Goal: Book appointment/travel/reservation

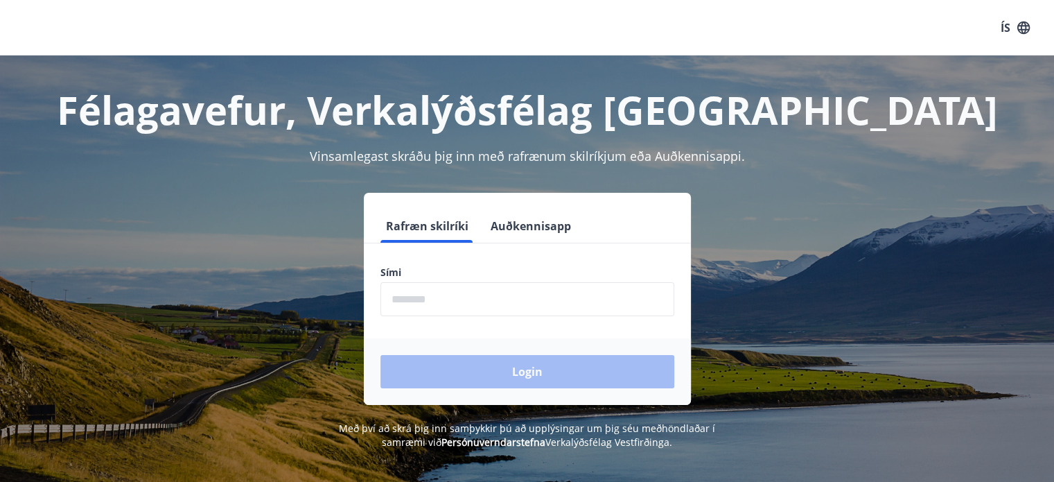
click at [418, 306] on input "phone" at bounding box center [527, 299] width 294 height 34
type input "********"
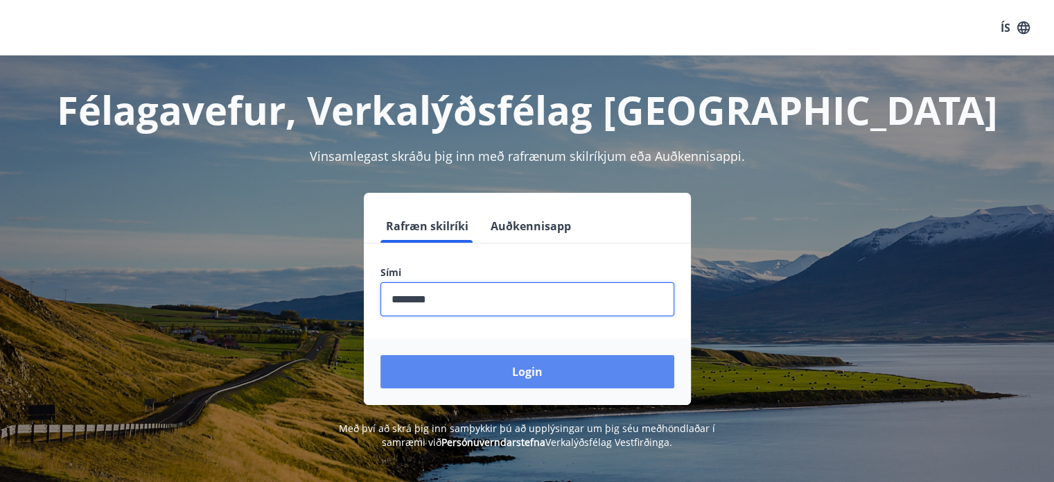
click at [511, 363] on button "Login" at bounding box center [527, 371] width 294 height 33
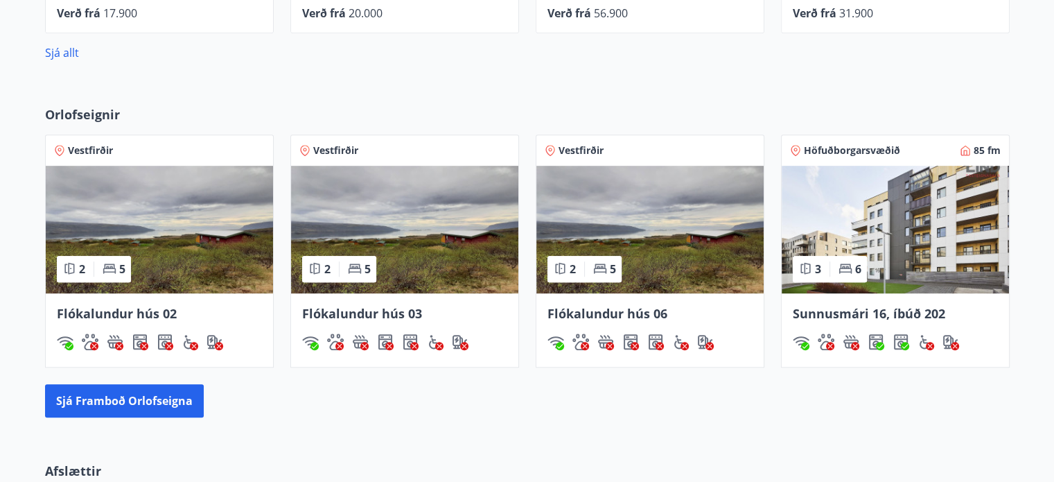
scroll to position [831, 0]
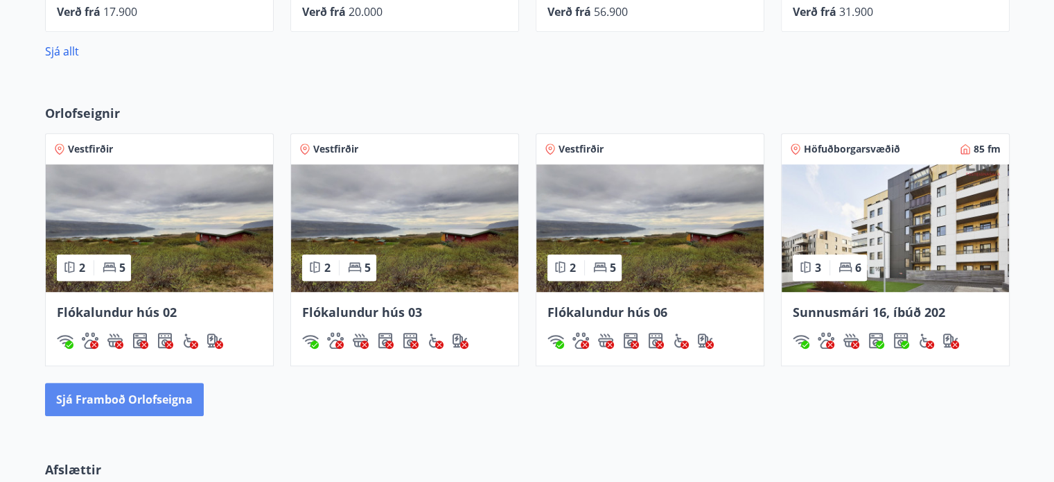
click at [161, 396] on button "Sjá framboð orlofseigna" at bounding box center [124, 398] width 159 height 33
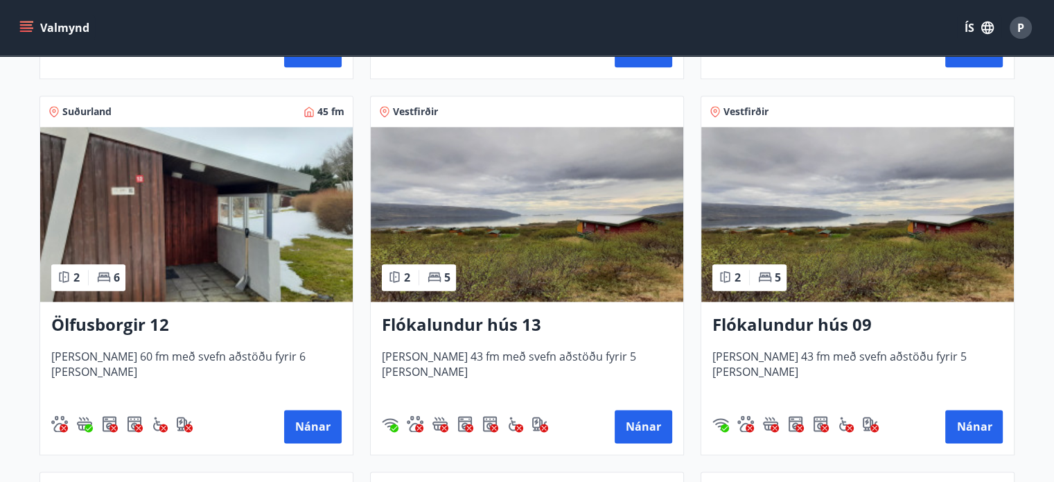
scroll to position [1748, 0]
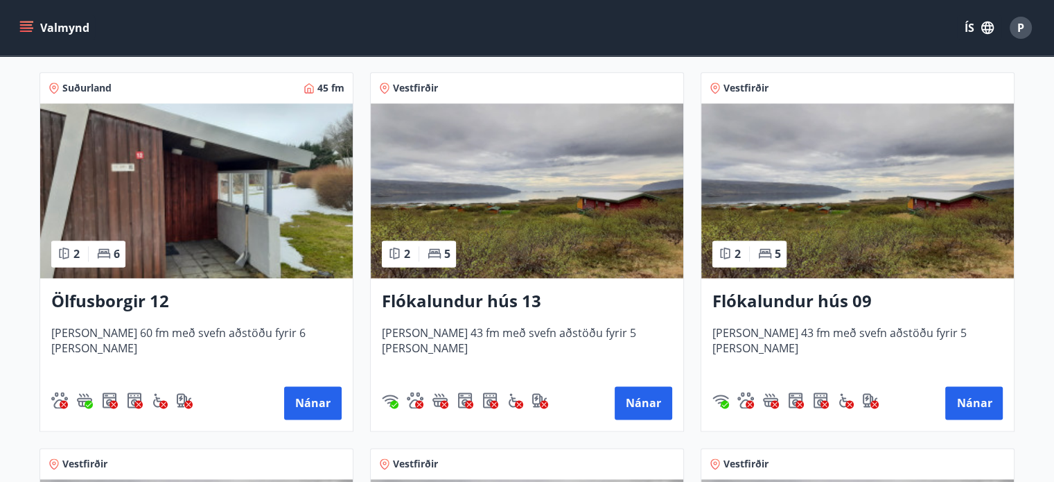
click at [150, 257] on img at bounding box center [196, 190] width 312 height 175
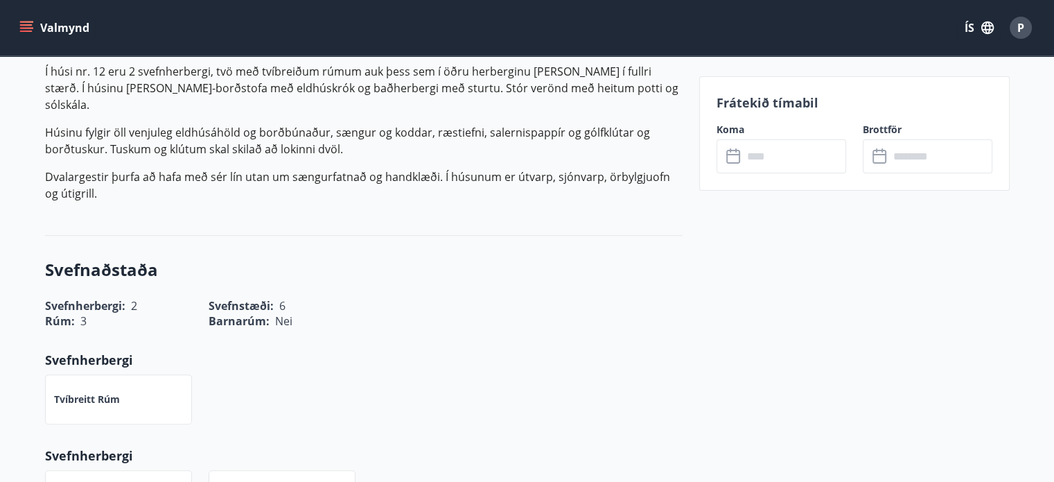
scroll to position [485, 0]
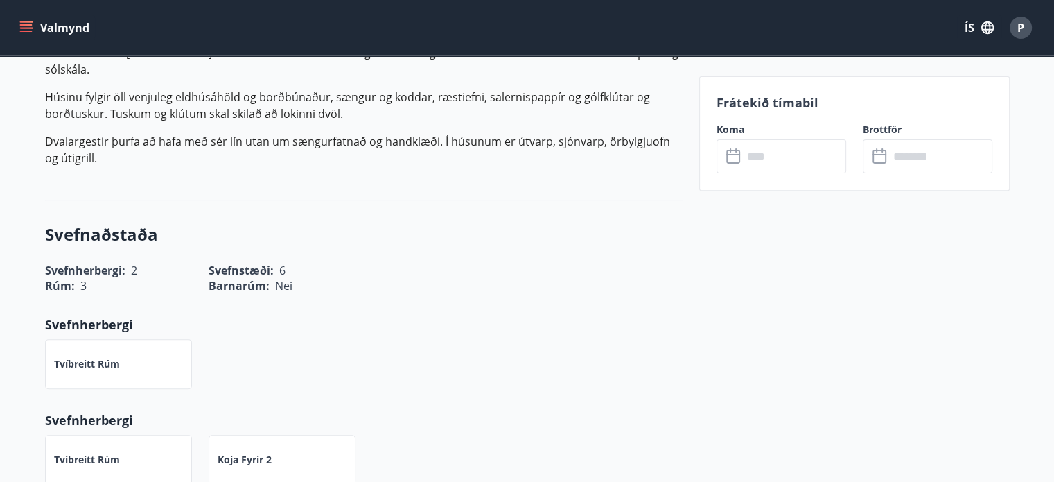
click at [732, 152] on icon at bounding box center [734, 156] width 17 height 17
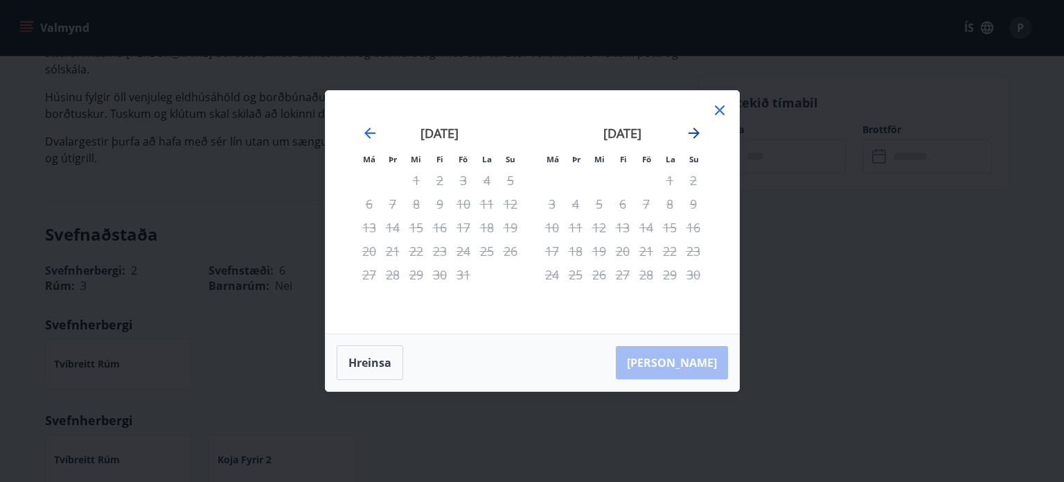
click at [696, 132] on icon "Move forward to switch to the next month." at bounding box center [694, 133] width 17 height 17
click at [718, 110] on icon at bounding box center [720, 110] width 10 height 10
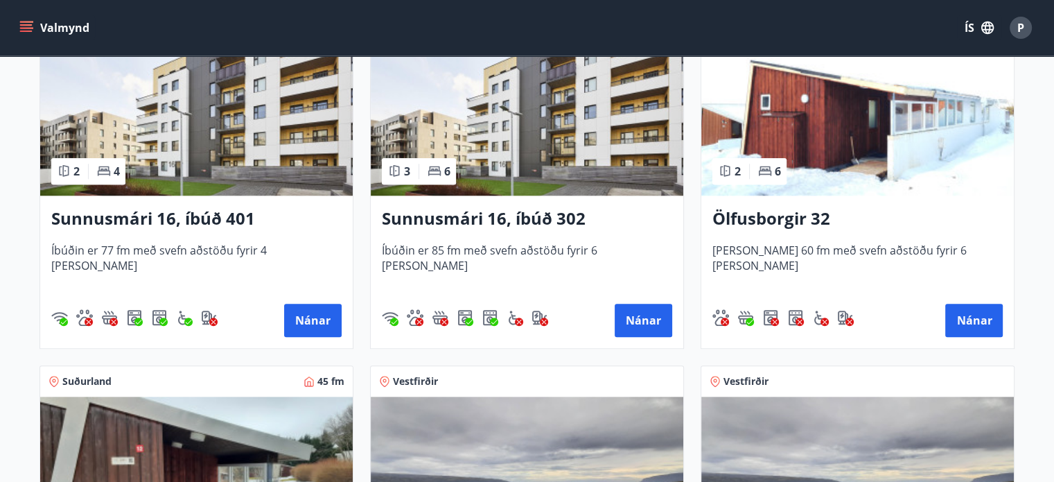
click at [831, 88] on img at bounding box center [857, 108] width 312 height 175
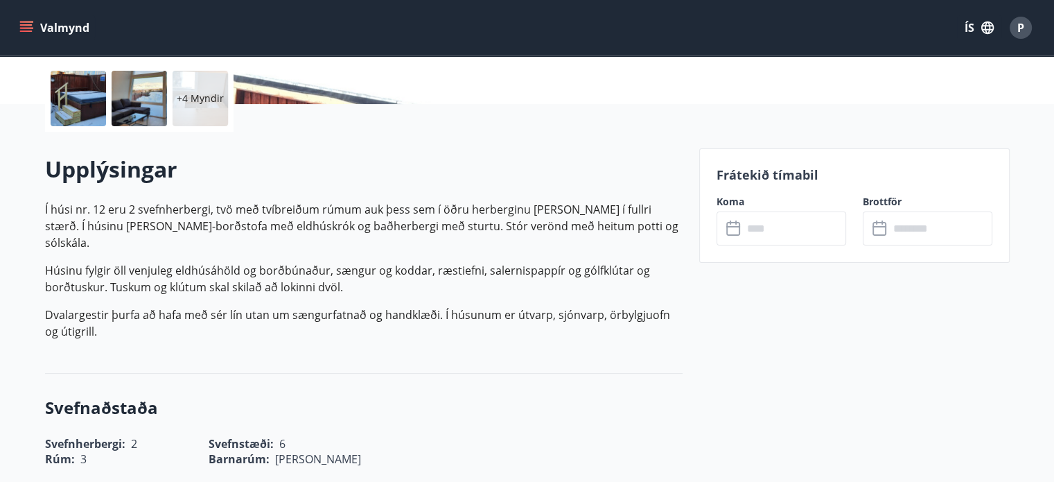
scroll to position [346, 0]
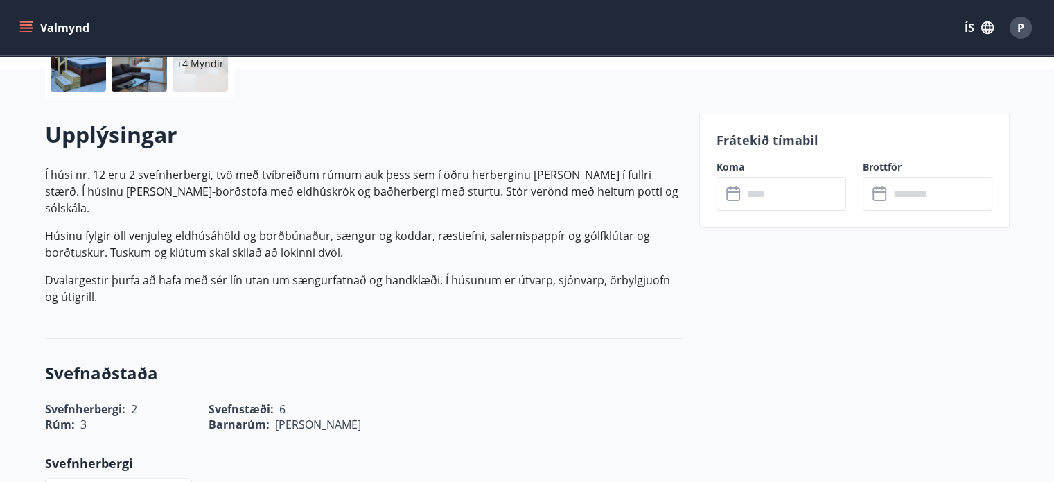
click at [705, 182] on div "Koma ​ ​" at bounding box center [773, 185] width 146 height 51
click at [757, 202] on input "text" at bounding box center [794, 194] width 103 height 34
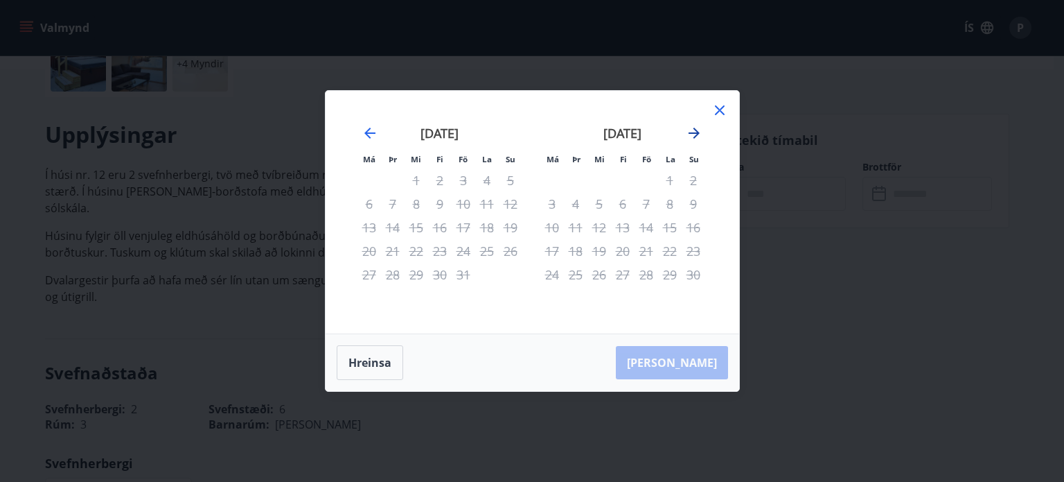
click at [696, 132] on icon "Move forward to switch to the next month." at bounding box center [694, 133] width 17 height 17
click at [721, 105] on icon at bounding box center [720, 110] width 17 height 17
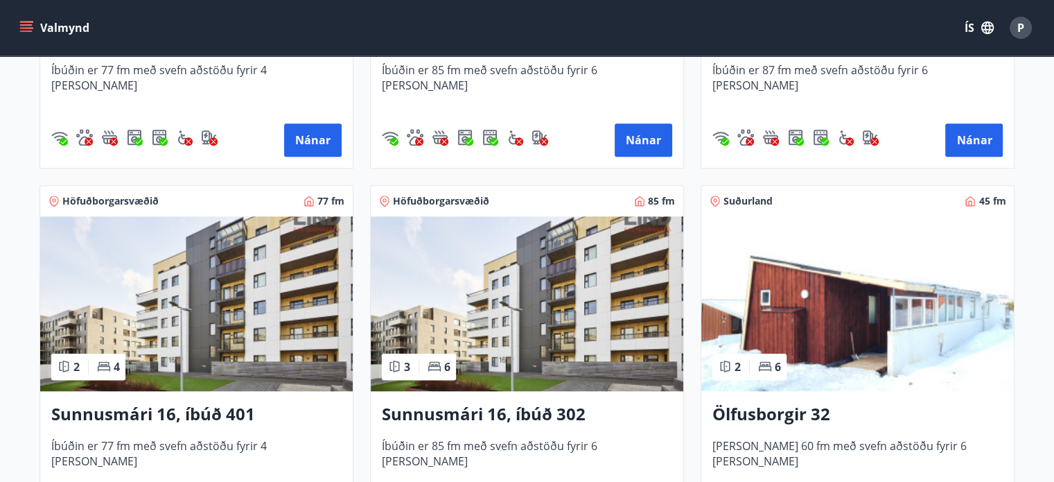
scroll to position [1455, 0]
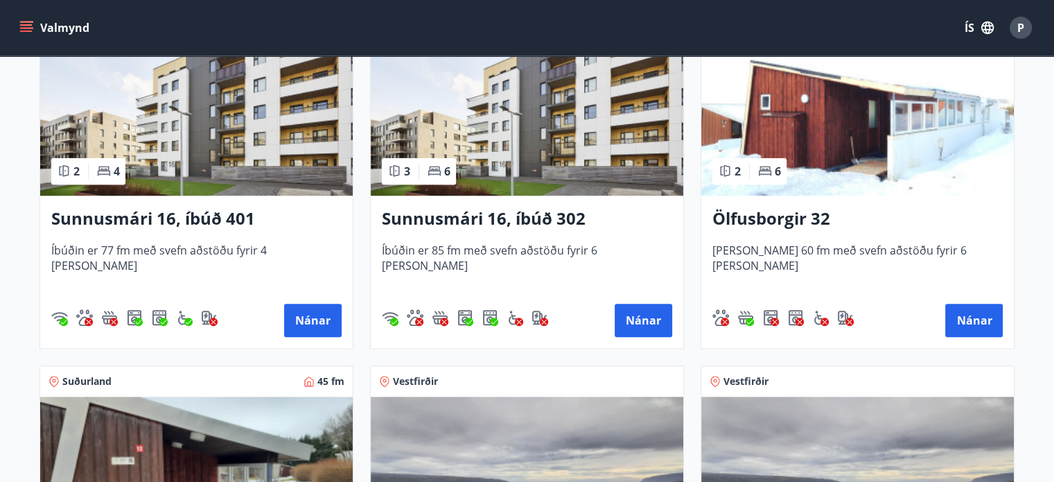
click at [215, 137] on img at bounding box center [196, 108] width 312 height 175
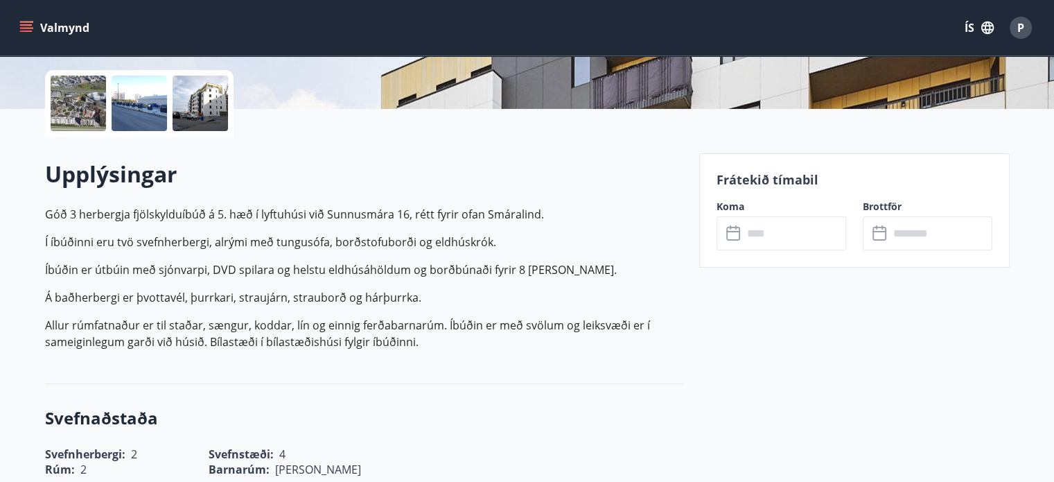
scroll to position [346, 0]
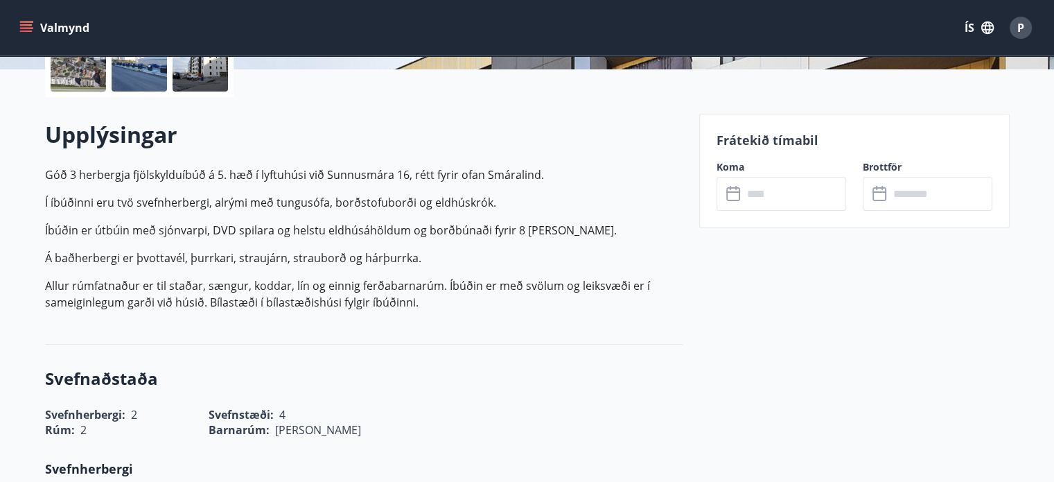
click at [741, 188] on icon at bounding box center [734, 194] width 17 height 17
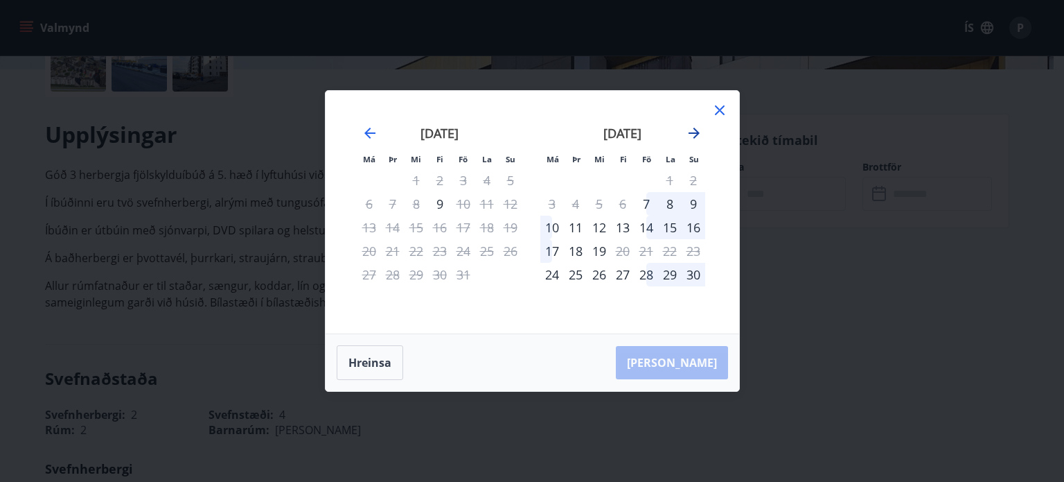
drag, startPoint x: 698, startPoint y: 132, endPoint x: 686, endPoint y: 145, distance: 17.6
click at [698, 132] on icon "Move forward to switch to the next month." at bounding box center [694, 132] width 11 height 11
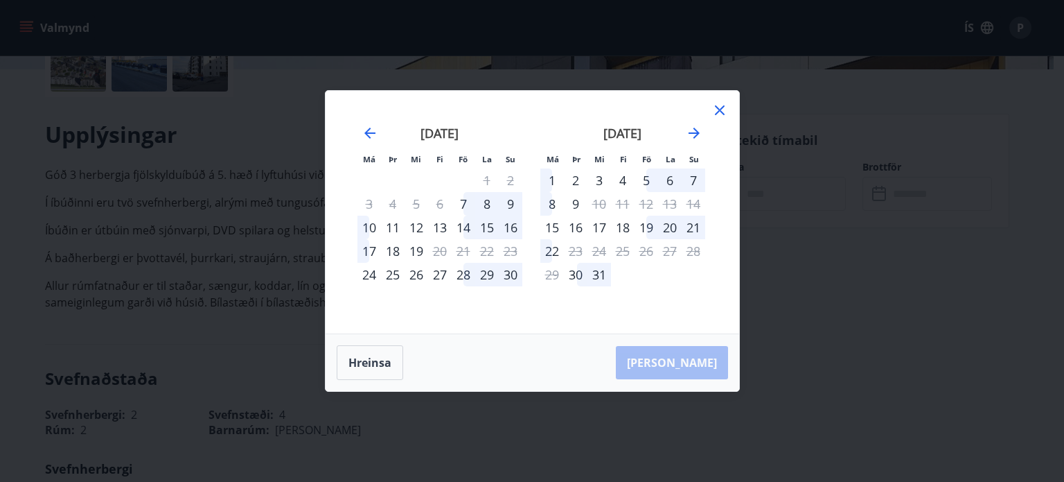
click at [723, 105] on icon at bounding box center [720, 110] width 17 height 17
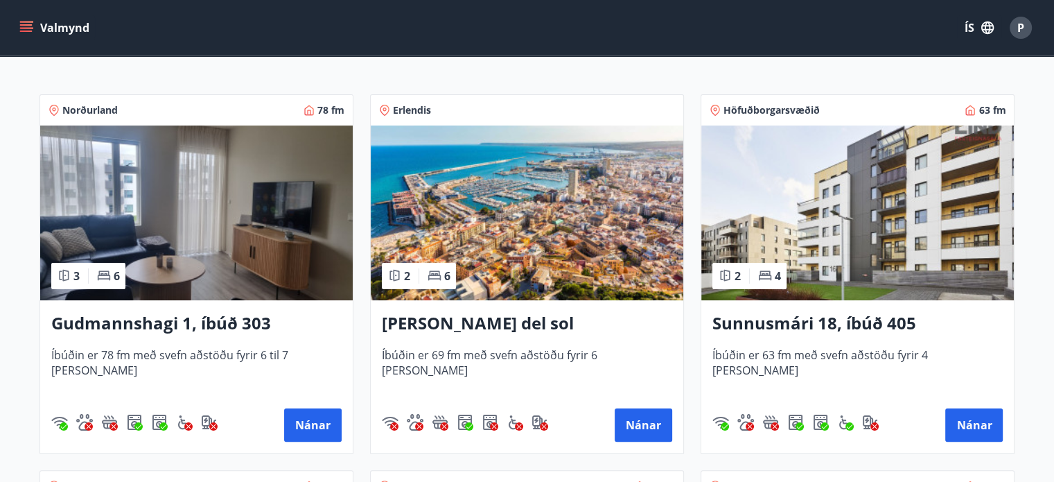
click at [848, 203] on img at bounding box center [857, 212] width 312 height 175
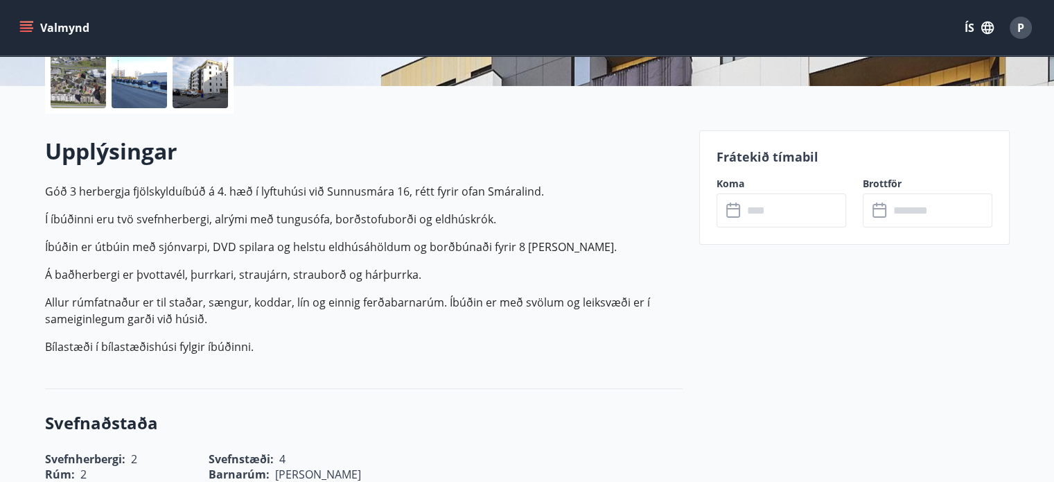
scroll to position [346, 0]
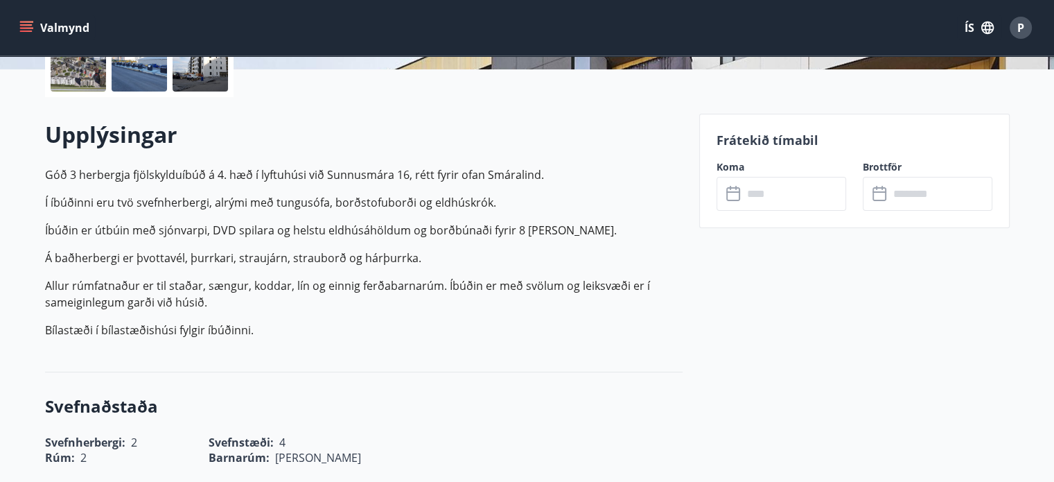
drag, startPoint x: 793, startPoint y: 253, endPoint x: 709, endPoint y: 318, distance: 105.6
drag, startPoint x: 709, startPoint y: 318, endPoint x: 695, endPoint y: 254, distance: 66.1
click at [727, 193] on icon at bounding box center [734, 194] width 17 height 17
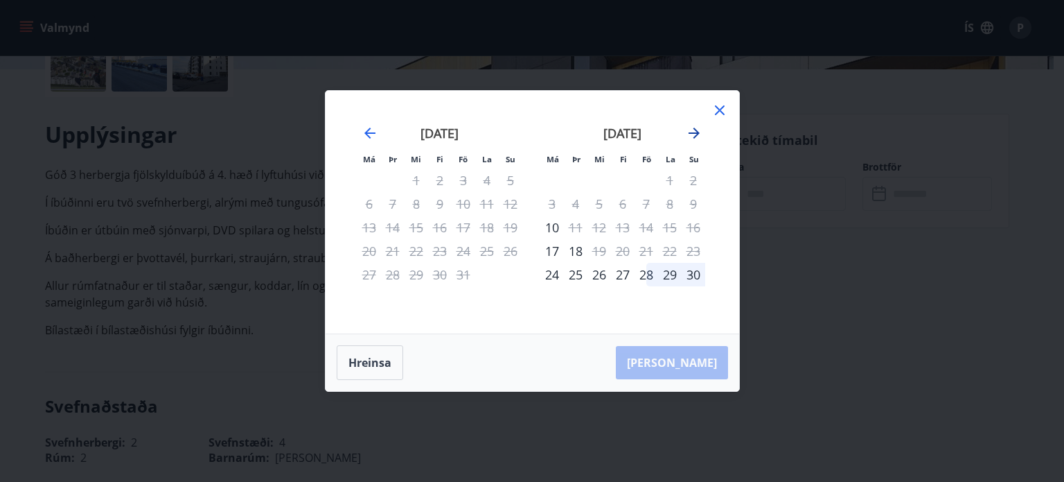
click at [696, 130] on icon "Move forward to switch to the next month." at bounding box center [694, 133] width 17 height 17
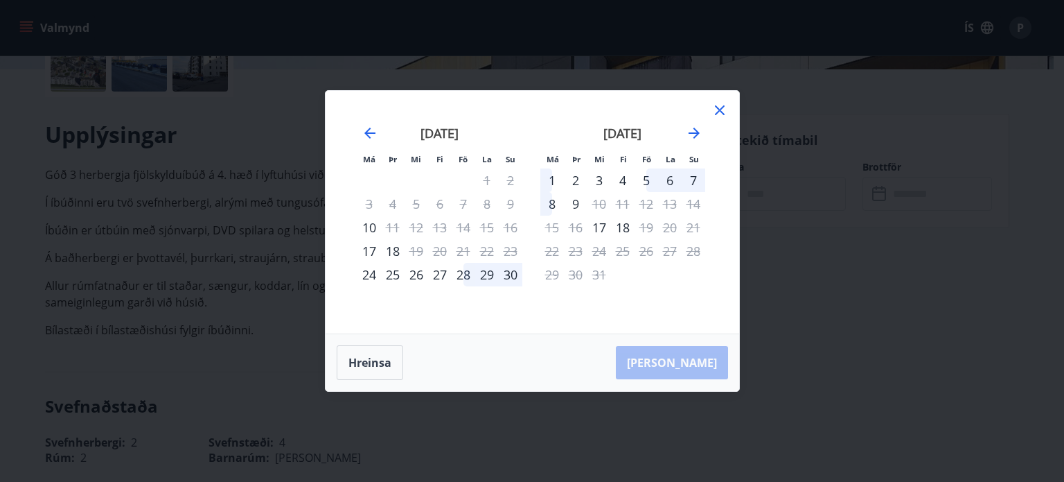
drag, startPoint x: 715, startPoint y: 112, endPoint x: 316, endPoint y: 349, distance: 464.1
click at [715, 112] on icon at bounding box center [720, 110] width 17 height 17
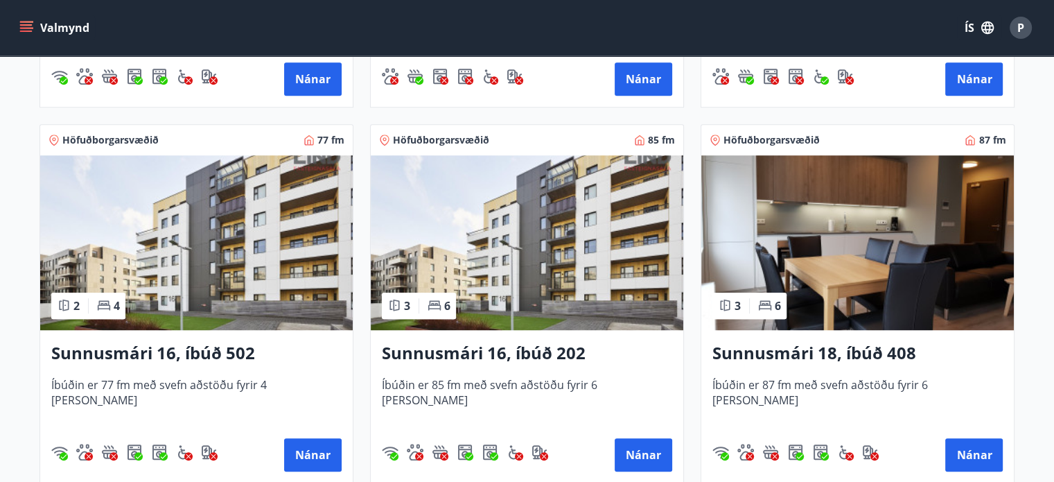
scroll to position [640, 0]
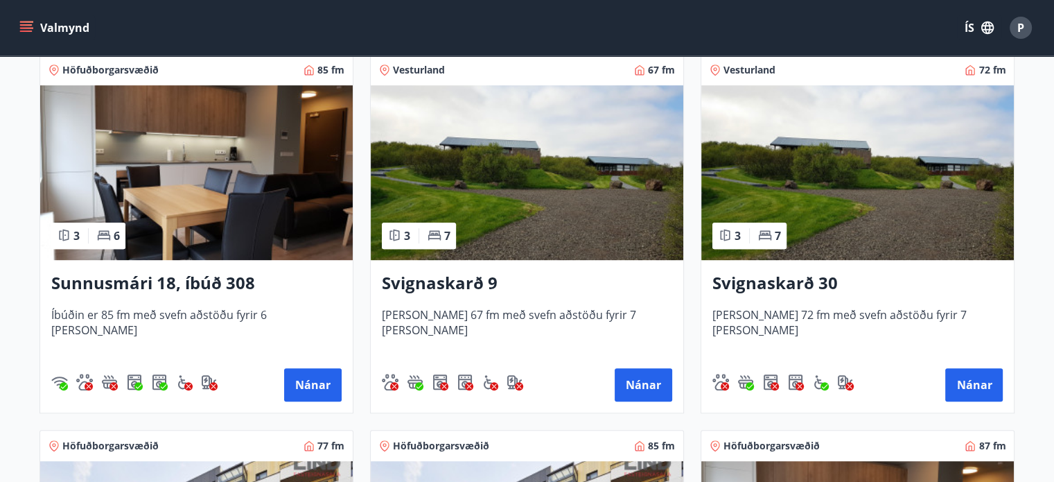
click at [240, 188] on img at bounding box center [196, 172] width 312 height 175
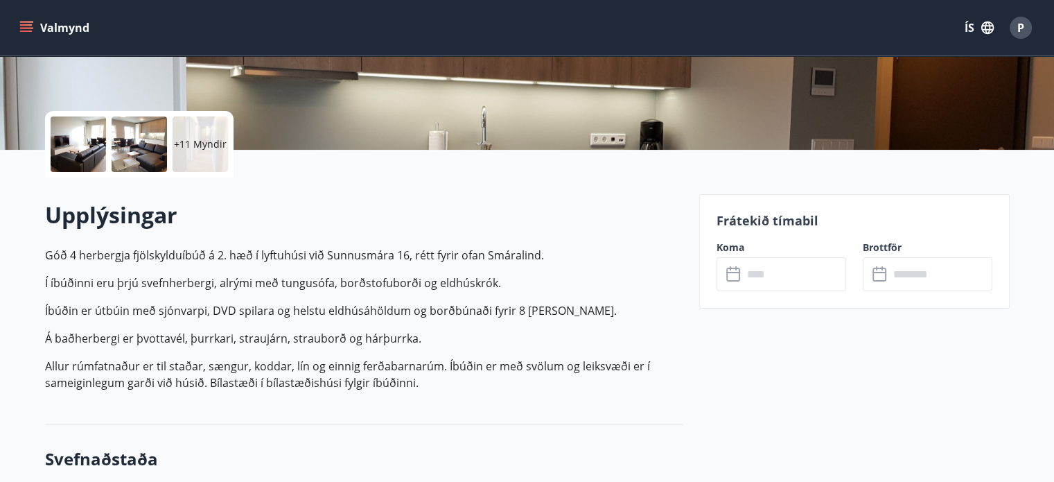
scroll to position [346, 0]
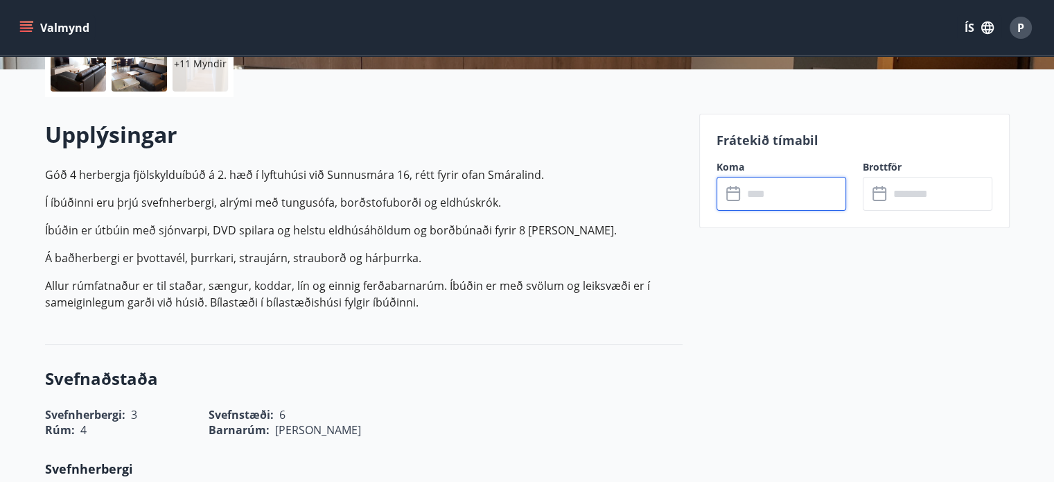
click at [782, 192] on input "text" at bounding box center [794, 194] width 103 height 34
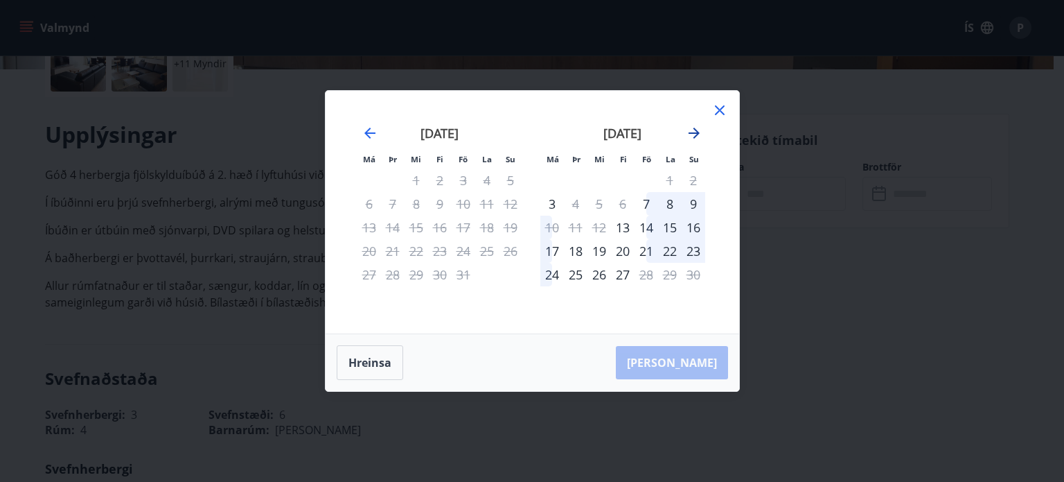
click at [693, 132] on icon "Move forward to switch to the next month." at bounding box center [694, 133] width 17 height 17
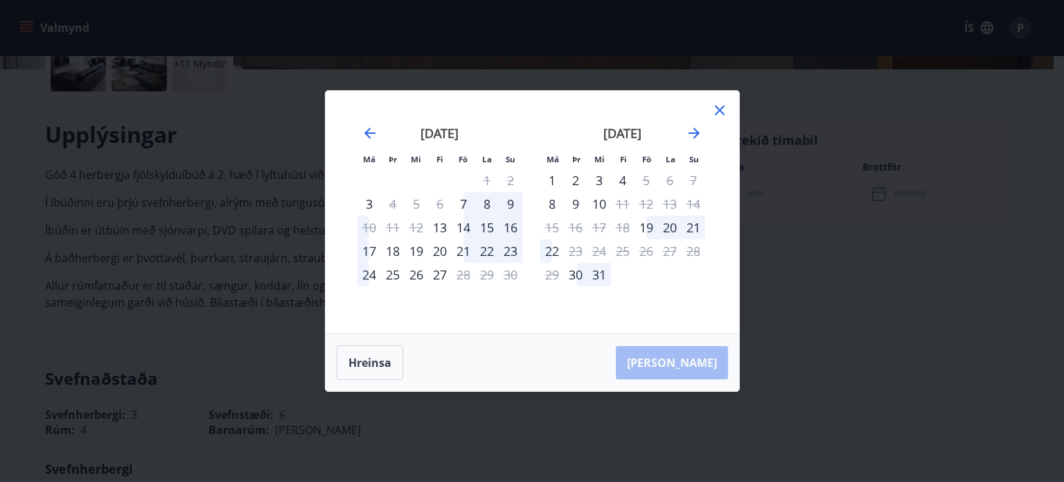
drag, startPoint x: 724, startPoint y: 107, endPoint x: 523, endPoint y: 263, distance: 254.3
click at [724, 108] on icon at bounding box center [720, 110] width 17 height 17
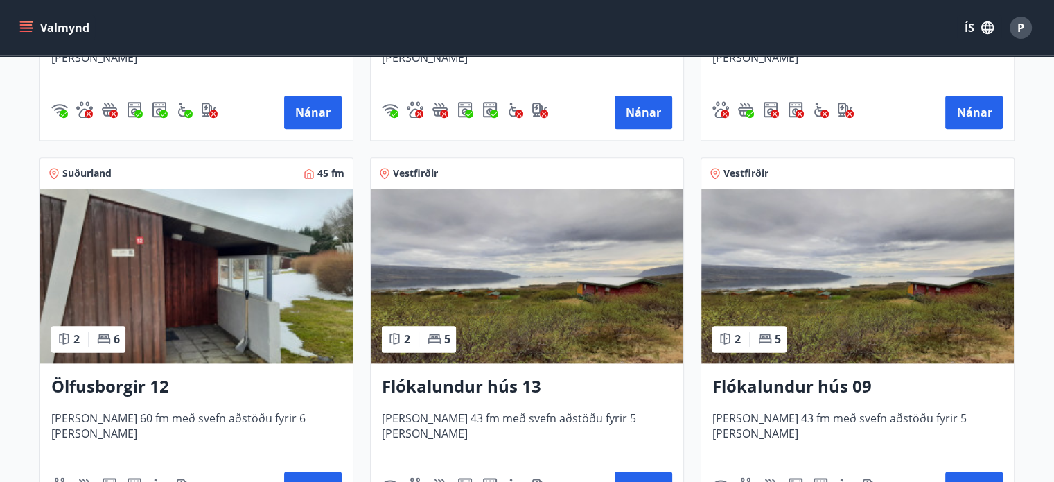
click at [188, 301] on img at bounding box center [196, 275] width 312 height 175
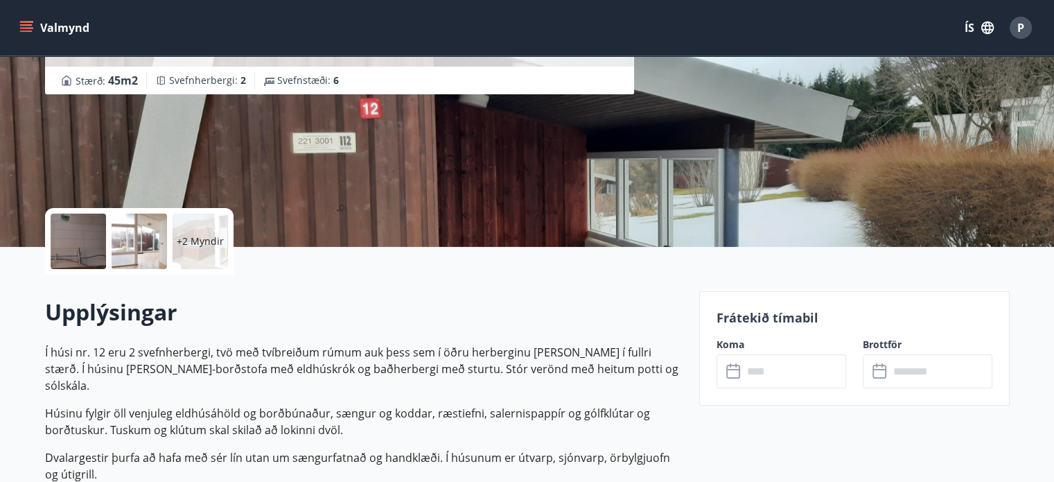
scroll to position [208, 0]
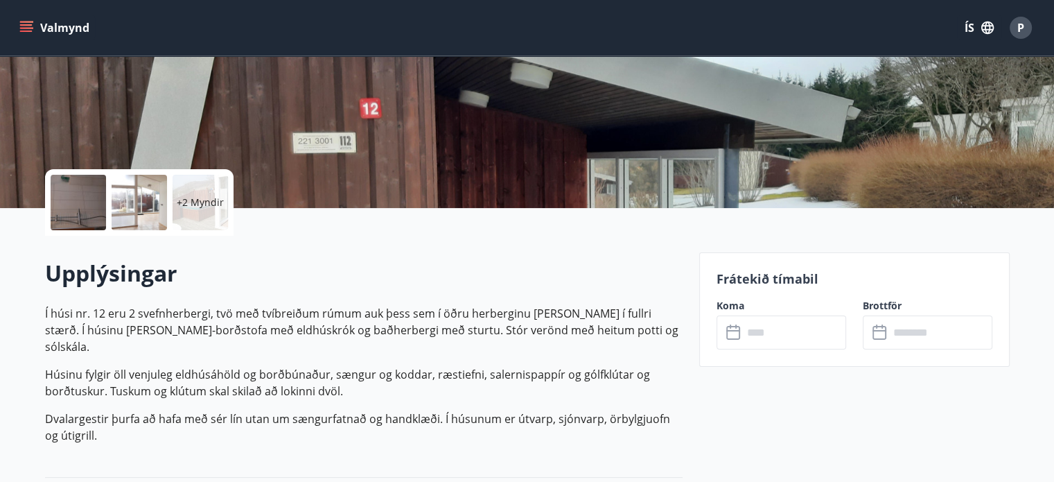
click at [737, 321] on div "​ ​" at bounding box center [781, 332] width 130 height 34
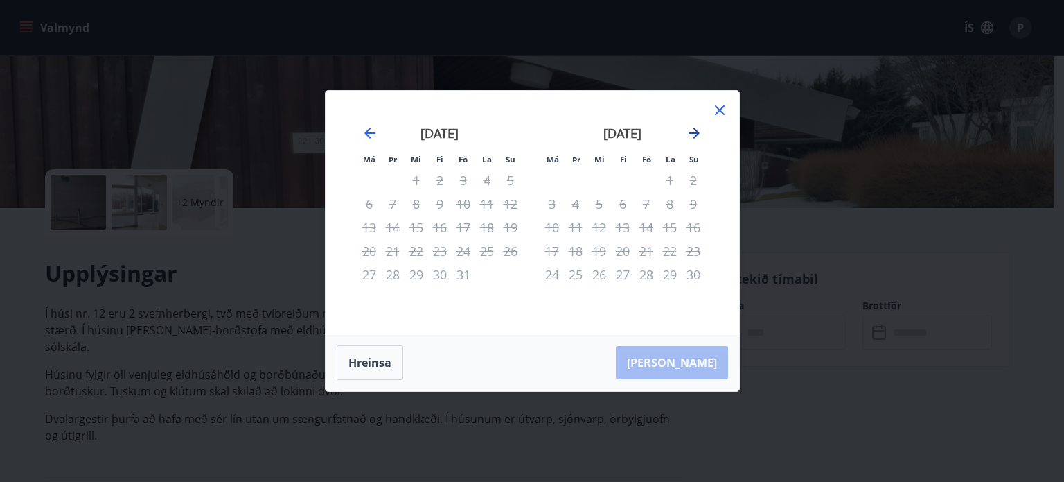
click at [696, 135] on icon "Move forward to switch to the next month." at bounding box center [694, 132] width 11 height 11
drag, startPoint x: 718, startPoint y: 110, endPoint x: 730, endPoint y: 125, distance: 18.7
click at [718, 110] on icon at bounding box center [720, 110] width 17 height 17
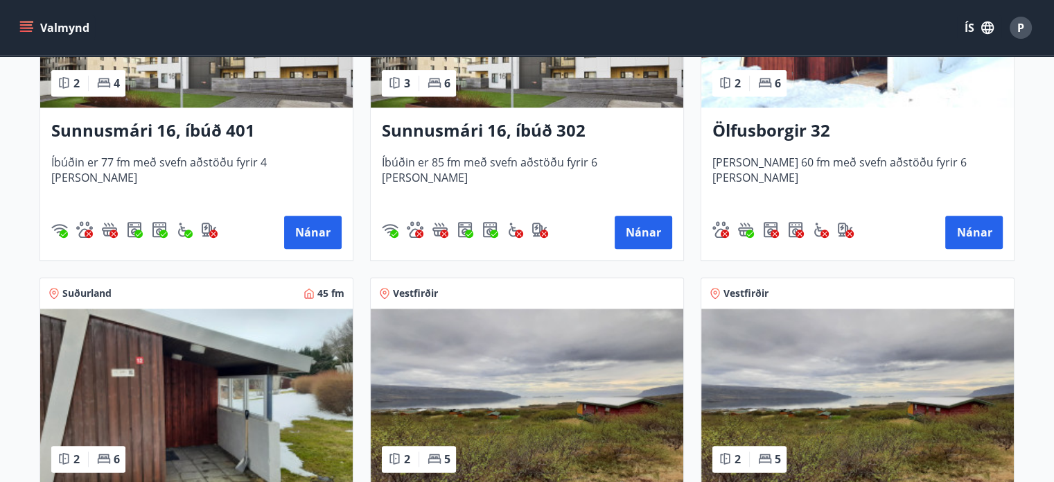
click at [881, 96] on img at bounding box center [857, 20] width 312 height 175
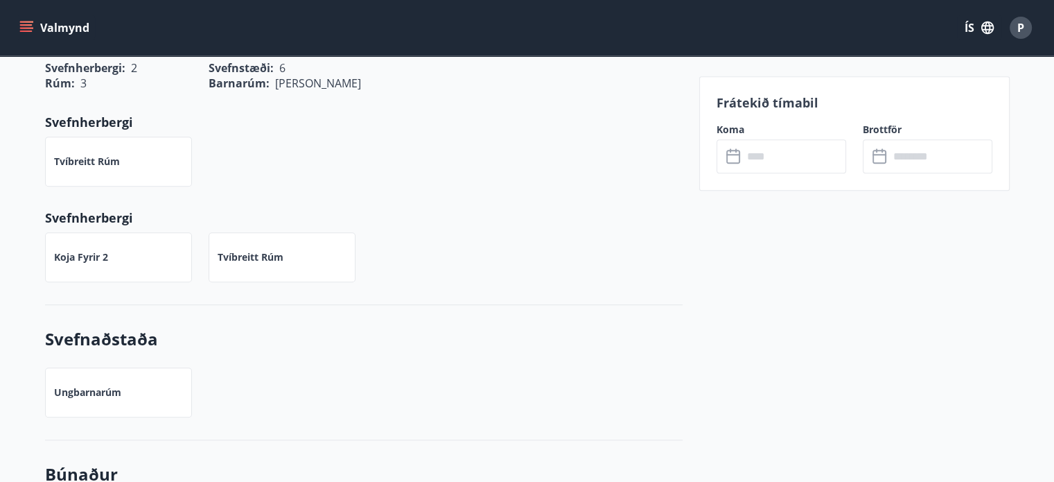
scroll to position [693, 0]
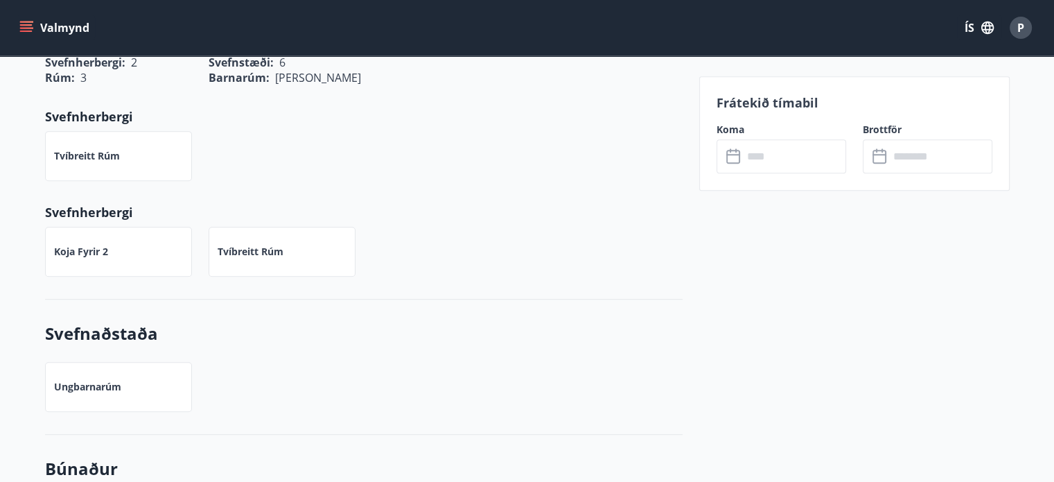
click at [779, 152] on input "text" at bounding box center [794, 156] width 103 height 34
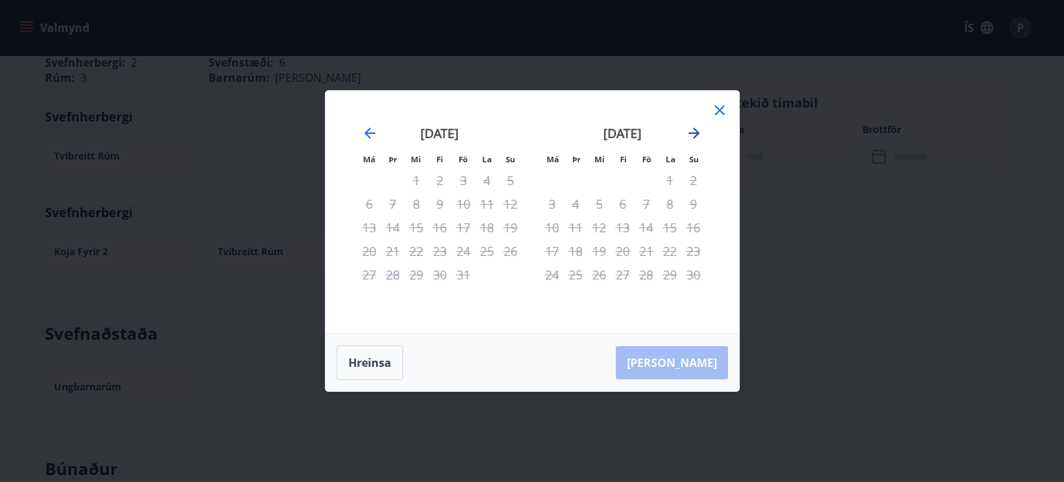
click at [691, 135] on icon "Move forward to switch to the next month." at bounding box center [694, 133] width 17 height 17
drag, startPoint x: 956, startPoint y: 274, endPoint x: 895, endPoint y: 284, distance: 61.9
drag, startPoint x: 895, startPoint y: 284, endPoint x: 658, endPoint y: 194, distance: 253.5
click at [837, 358] on div "Má Þr Mi Fi Fö La Su Má Þr Mi Fi Fö La Su október 2025 1 2 3 4 5 6 7 8 9 10 11 …" at bounding box center [532, 241] width 1064 height 482
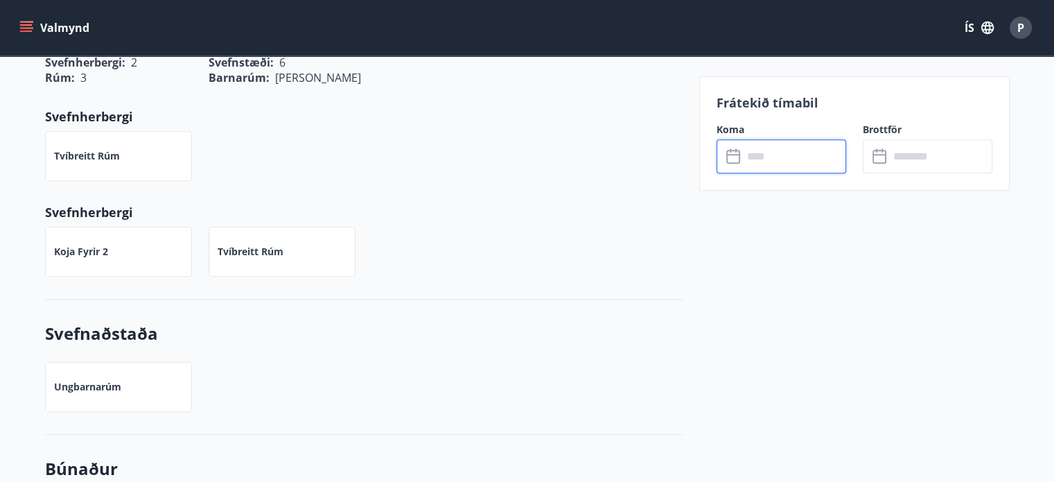
click at [758, 151] on input "text" at bounding box center [794, 156] width 103 height 34
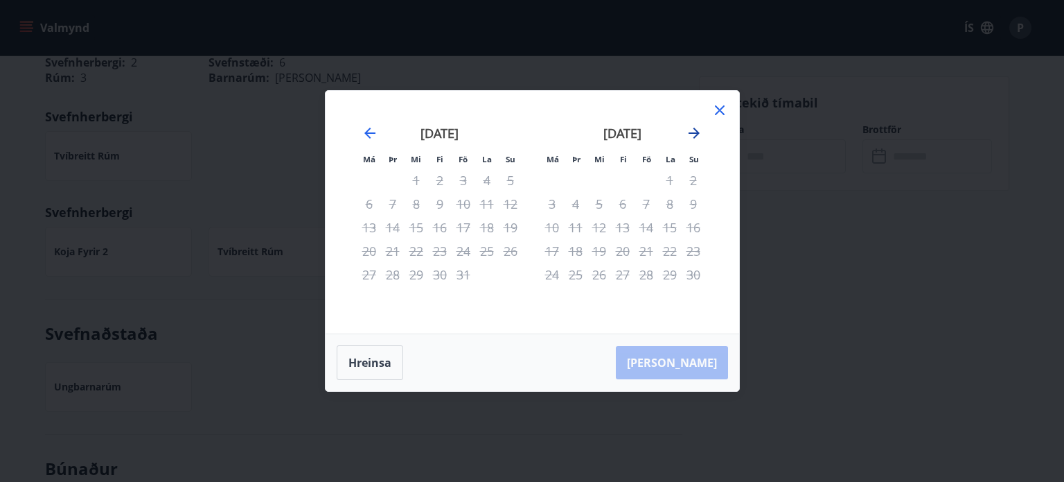
click at [690, 134] on icon "Move forward to switch to the next month." at bounding box center [694, 132] width 11 height 11
click at [693, 127] on icon "Move forward to switch to the next month." at bounding box center [694, 133] width 17 height 17
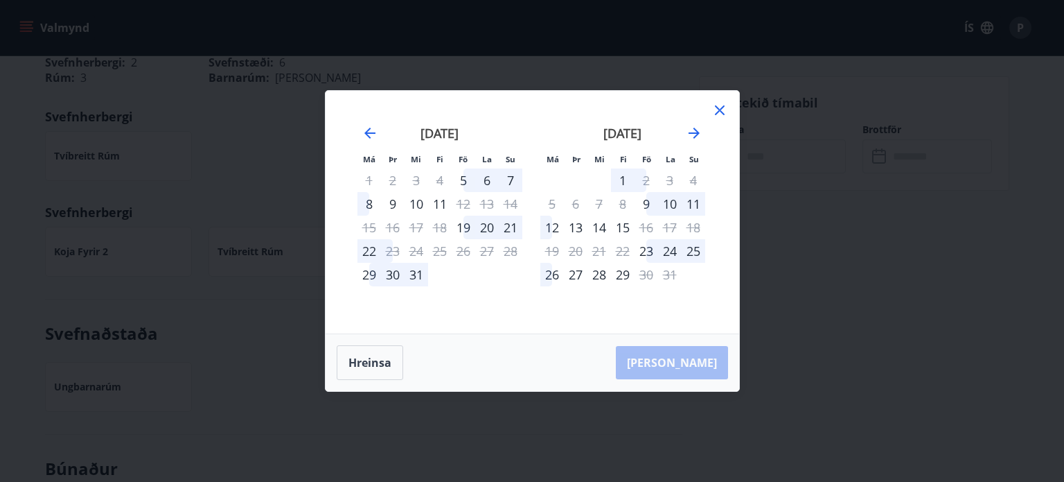
drag, startPoint x: 371, startPoint y: 132, endPoint x: 654, endPoint y: 209, distance: 293.6
click at [371, 132] on icon "Move backward to switch to the previous month." at bounding box center [370, 133] width 17 height 17
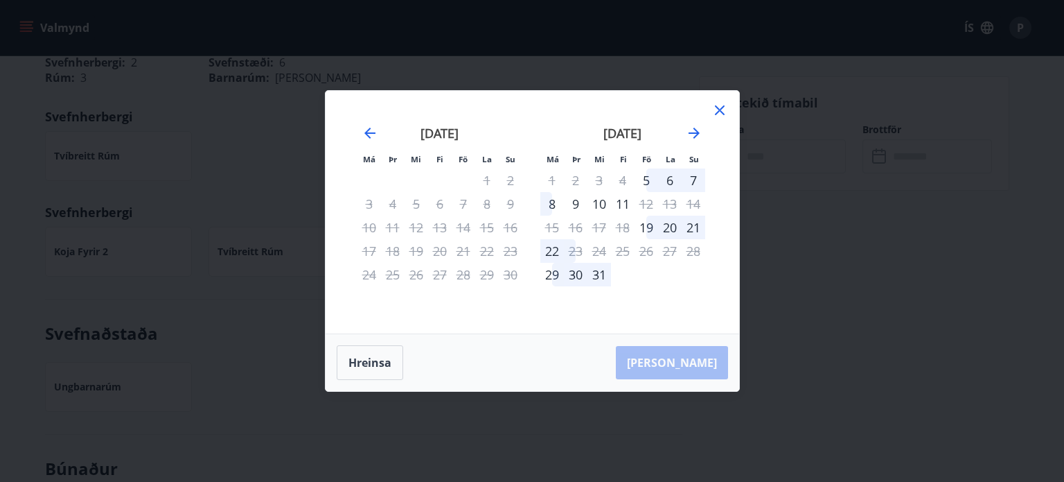
click at [718, 110] on icon at bounding box center [720, 110] width 17 height 17
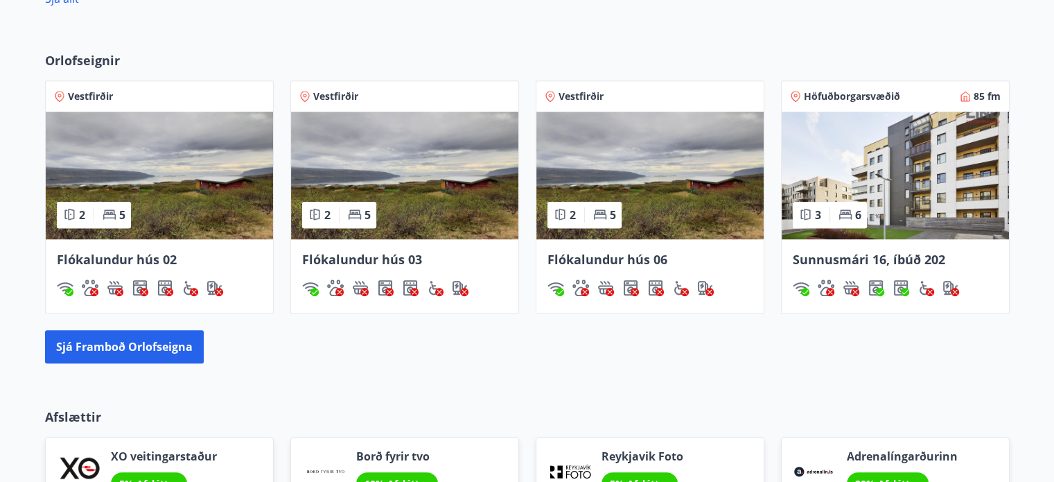
scroll to position [879, 0]
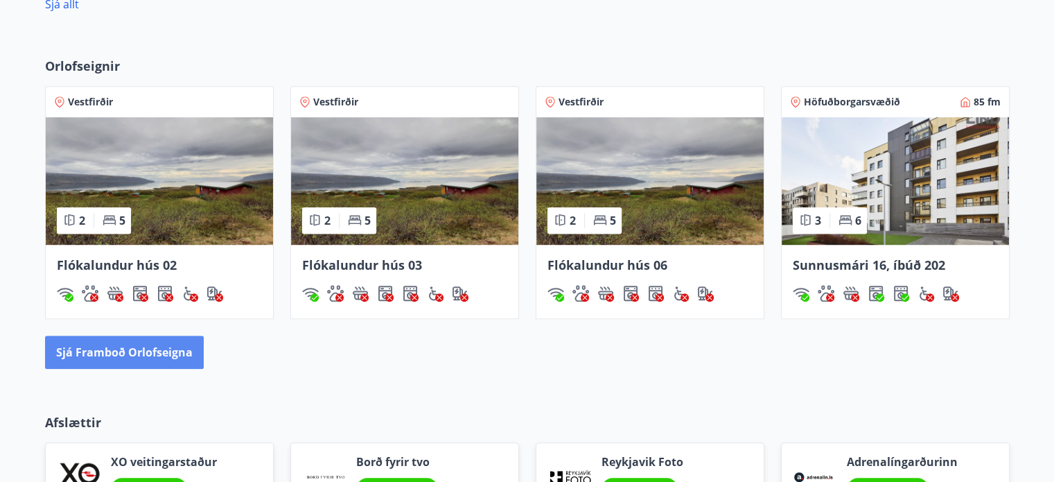
click at [125, 353] on button "Sjá framboð orlofseigna" at bounding box center [124, 351] width 159 height 33
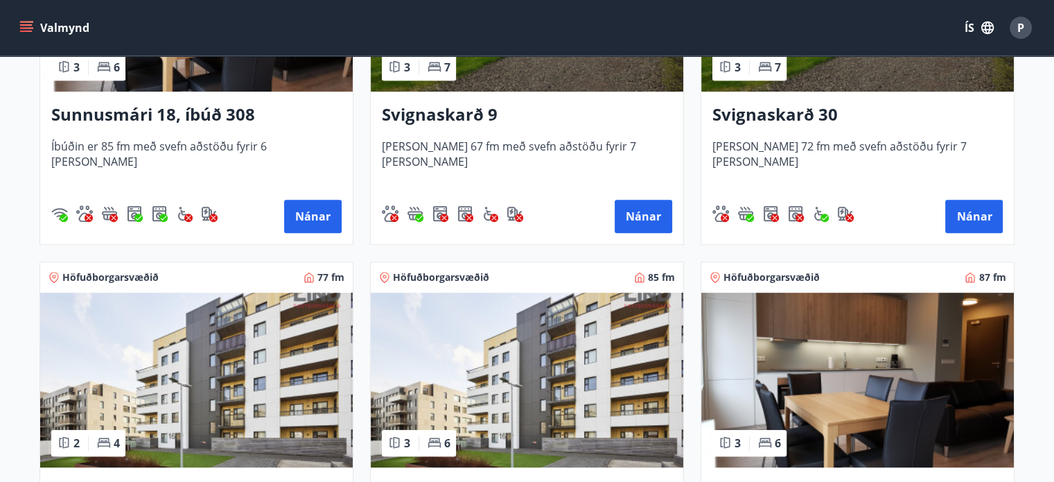
scroll to position [847, 0]
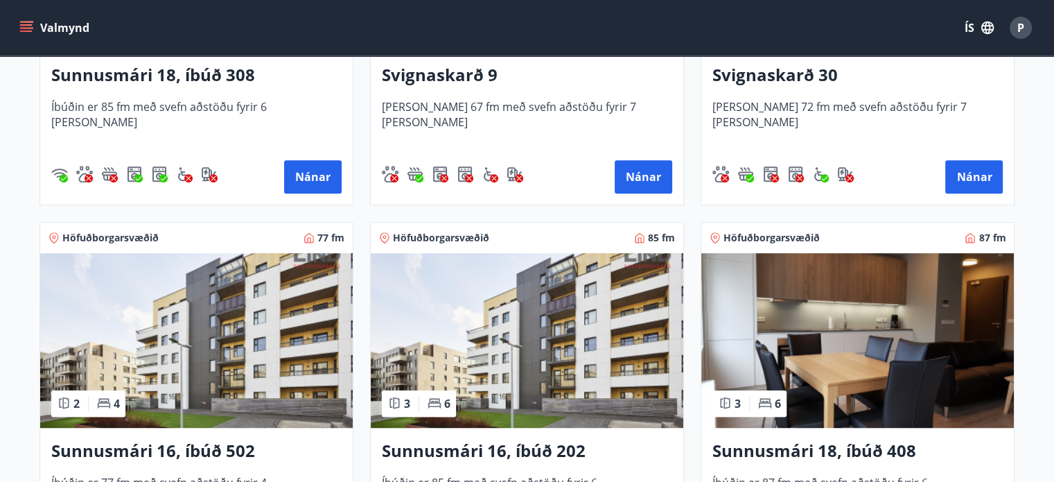
click at [216, 304] on img at bounding box center [196, 340] width 312 height 175
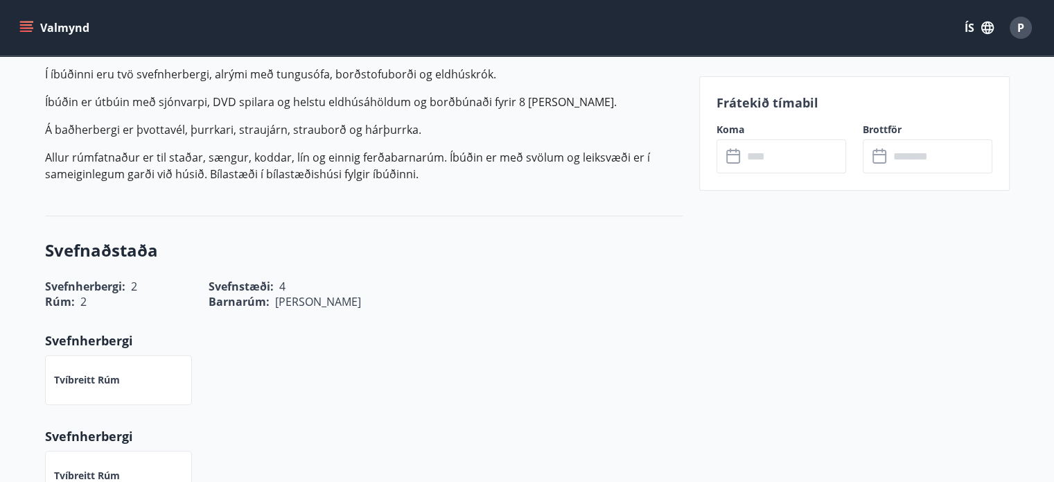
scroll to position [416, 0]
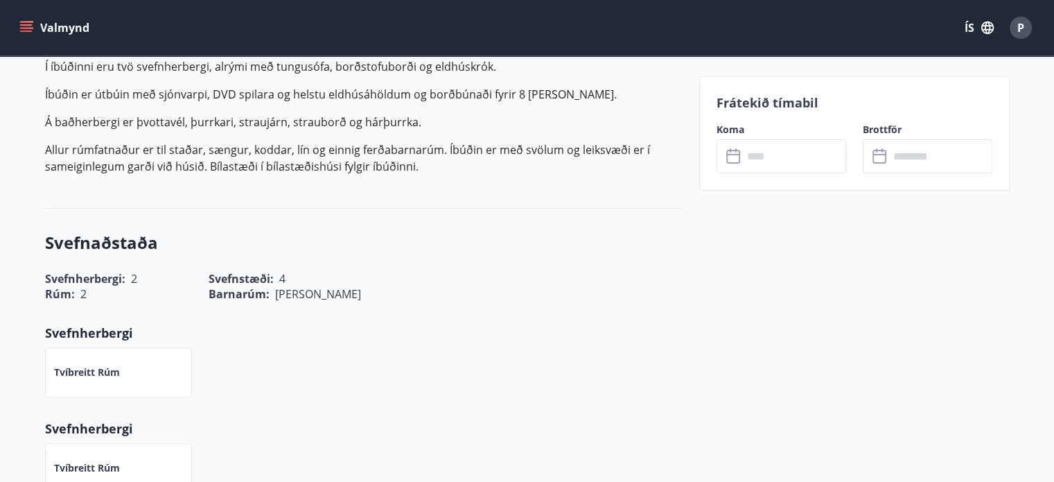
click at [760, 145] on input "text" at bounding box center [794, 156] width 103 height 34
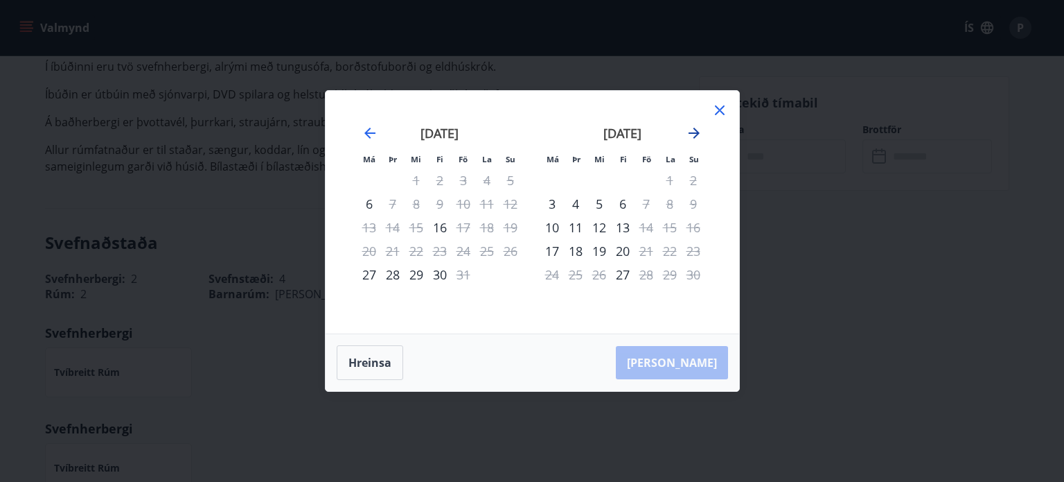
click at [692, 132] on icon "Move forward to switch to the next month." at bounding box center [694, 132] width 11 height 11
click at [724, 109] on icon at bounding box center [720, 110] width 17 height 17
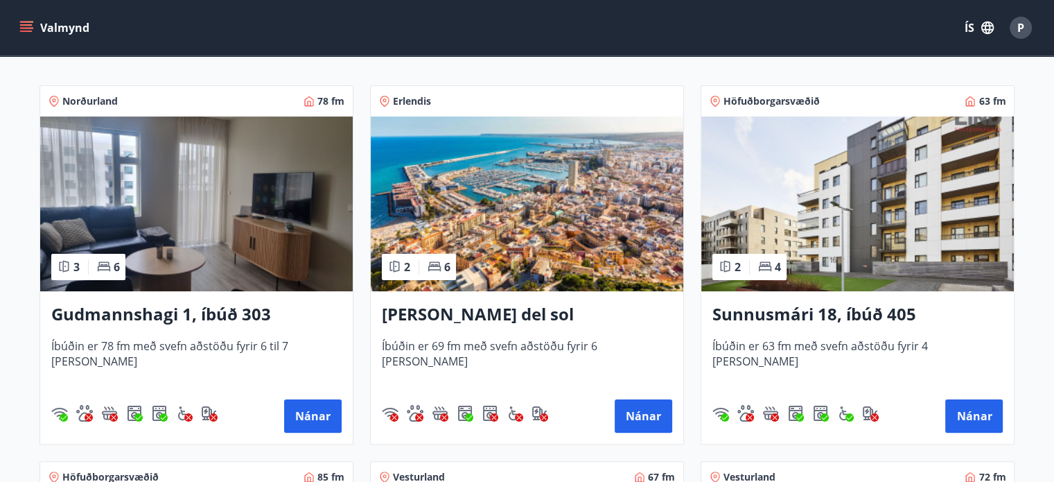
scroll to position [277, 0]
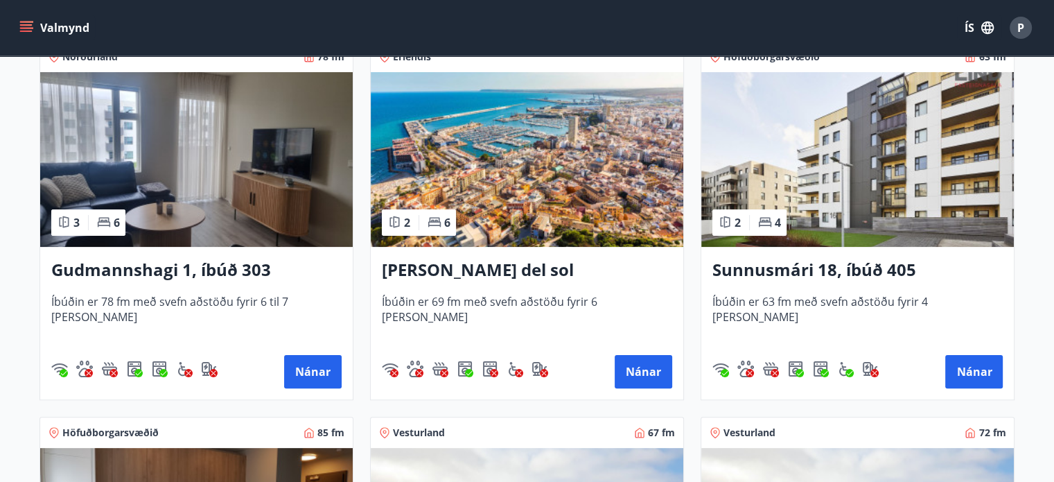
click at [764, 184] on img at bounding box center [857, 159] width 312 height 175
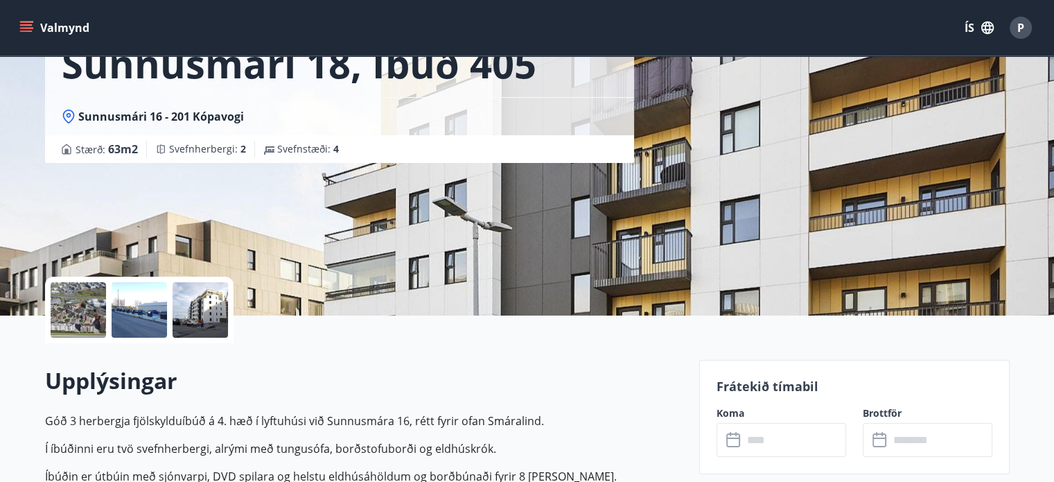
scroll to position [346, 0]
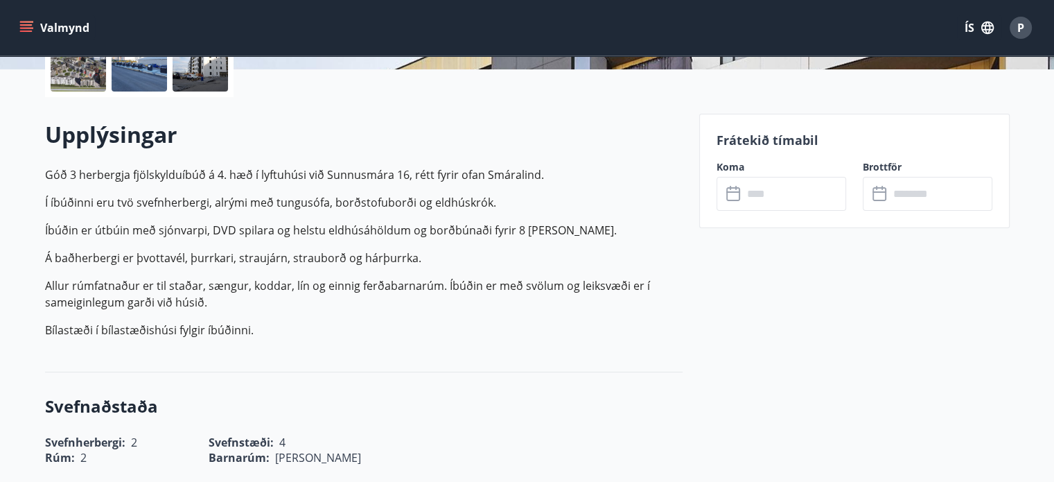
click at [737, 187] on icon at bounding box center [733, 194] width 14 height 14
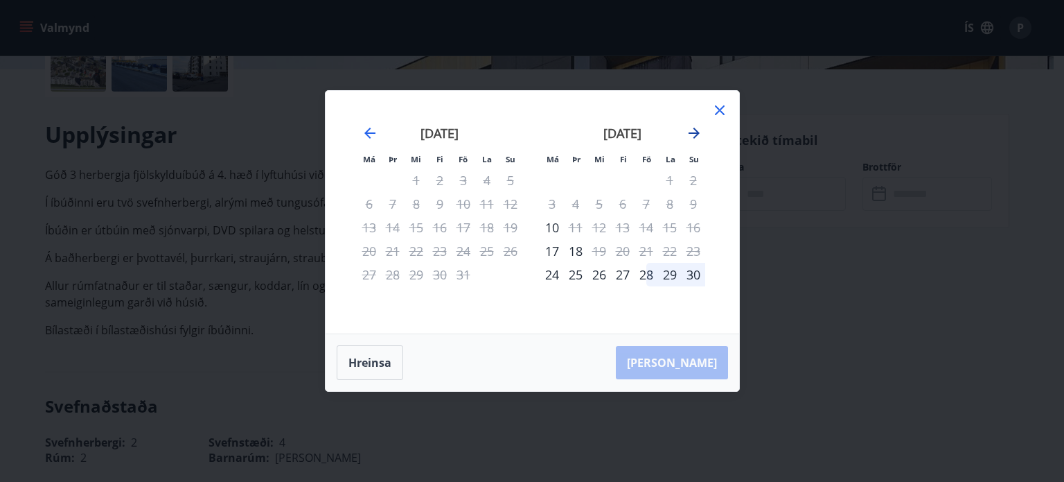
click at [695, 130] on icon "Move forward to switch to the next month." at bounding box center [694, 132] width 11 height 11
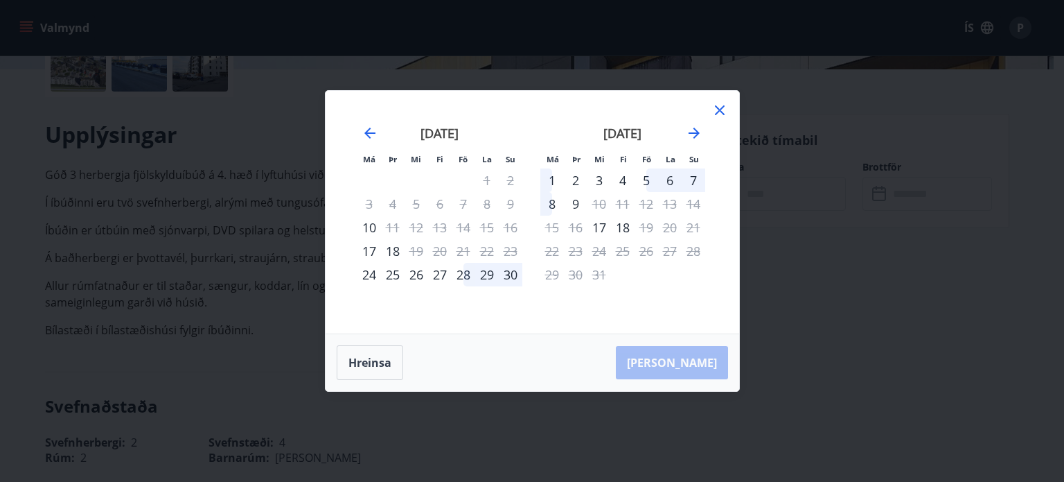
click at [712, 110] on icon at bounding box center [720, 110] width 17 height 17
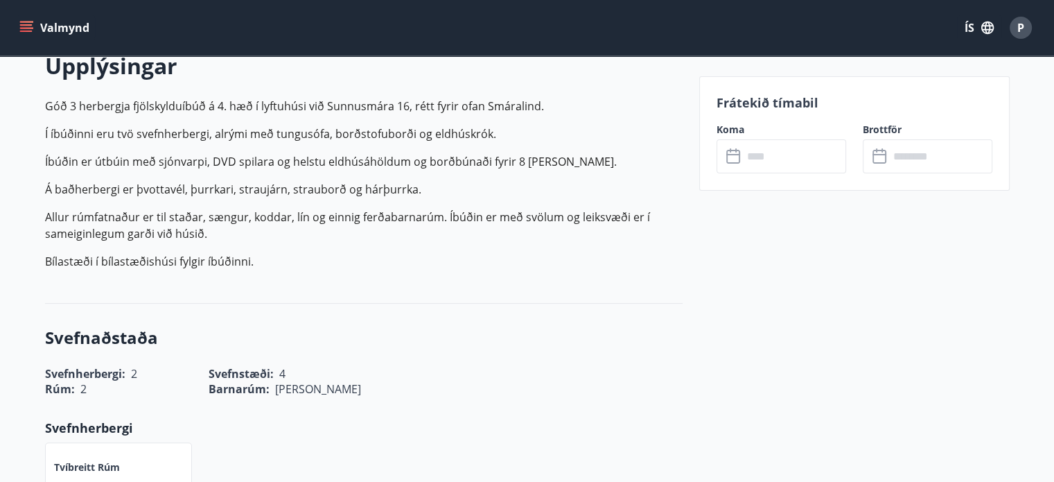
scroll to position [693, 0]
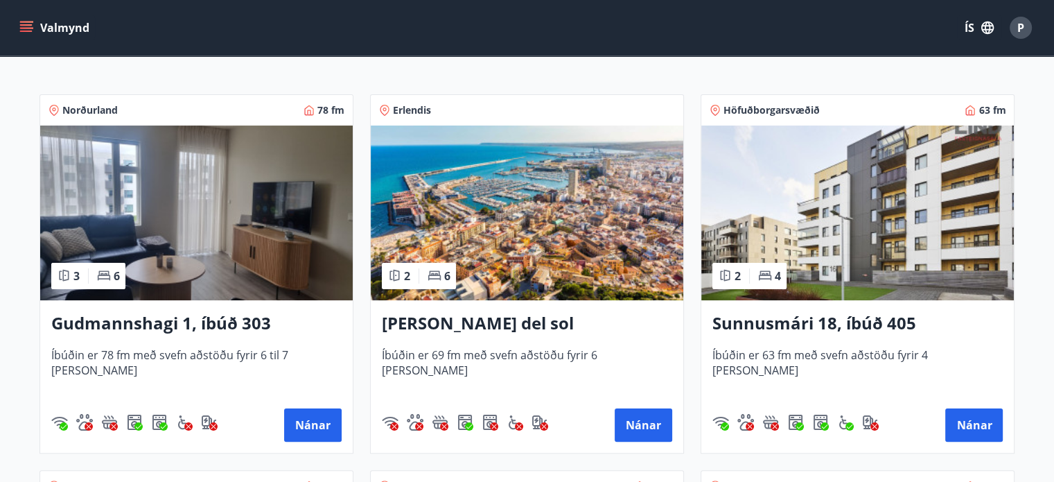
click at [233, 182] on img at bounding box center [196, 212] width 312 height 175
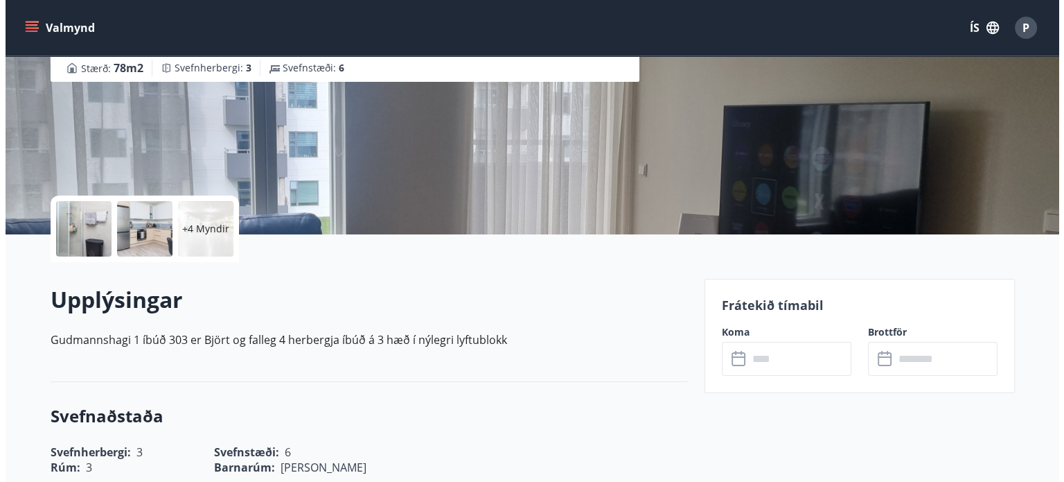
scroll to position [346, 0]
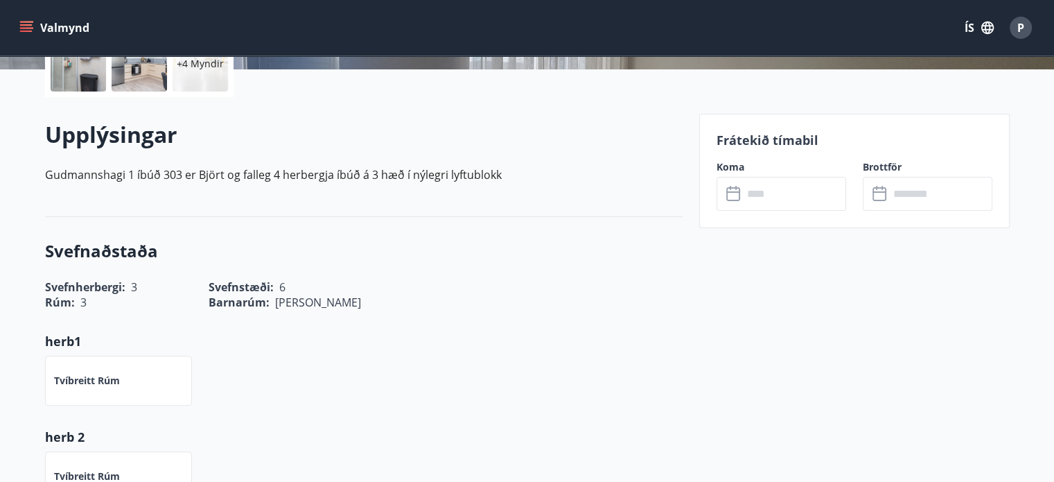
click at [766, 199] on input "text" at bounding box center [794, 194] width 103 height 34
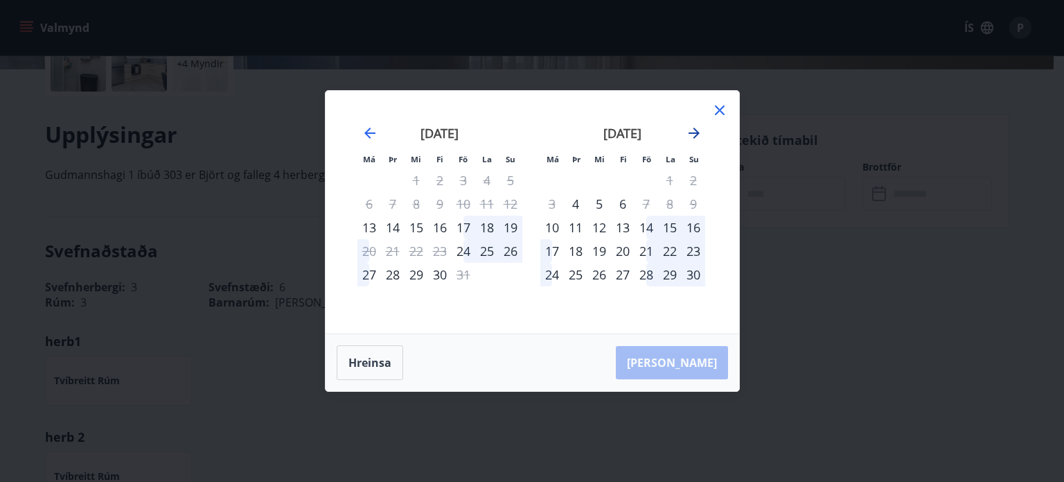
click at [694, 131] on icon "Move forward to switch to the next month." at bounding box center [694, 133] width 17 height 17
